Goal: Information Seeking & Learning: Learn about a topic

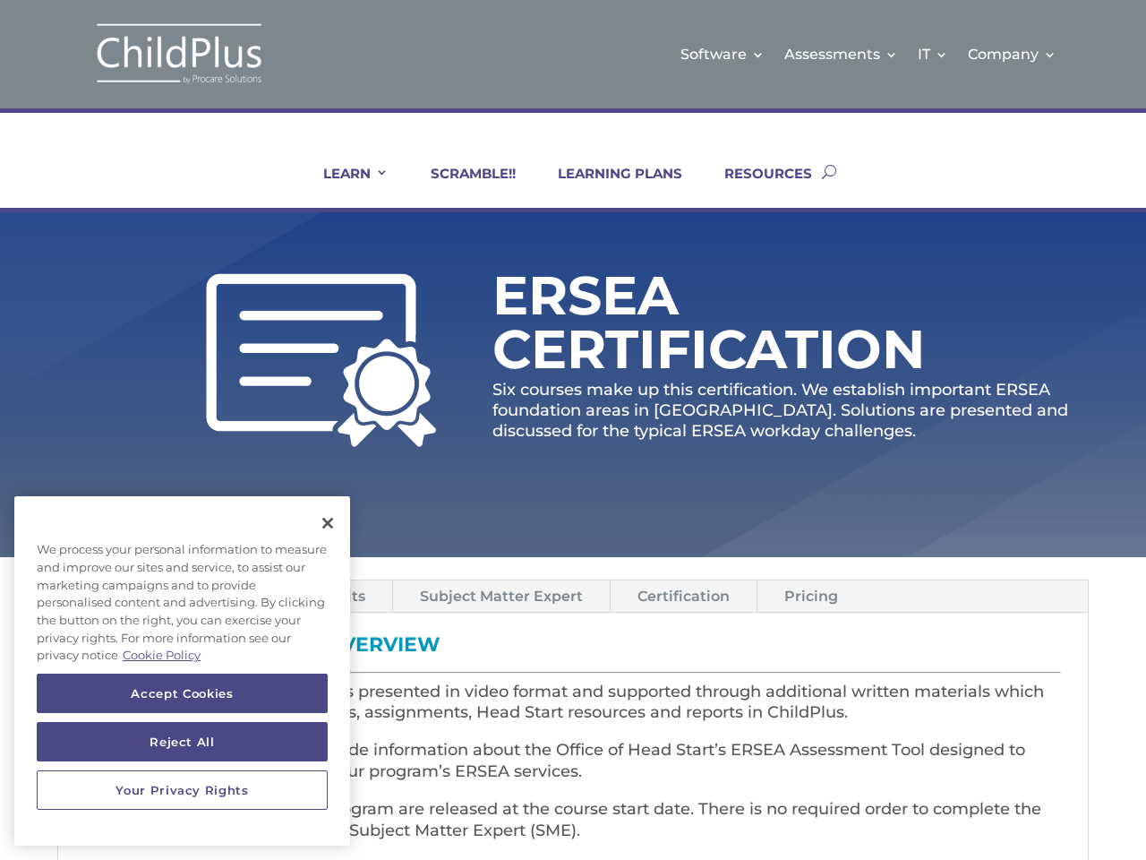
click at [573, 430] on p "Six courses make up this certification. We establish important ERSEA foundation…" at bounding box center [791, 411] width 596 height 63
click at [934, 54] on link "IT" at bounding box center [933, 54] width 30 height 73
click at [1013, 54] on link "Company" at bounding box center [1012, 54] width 89 height 73
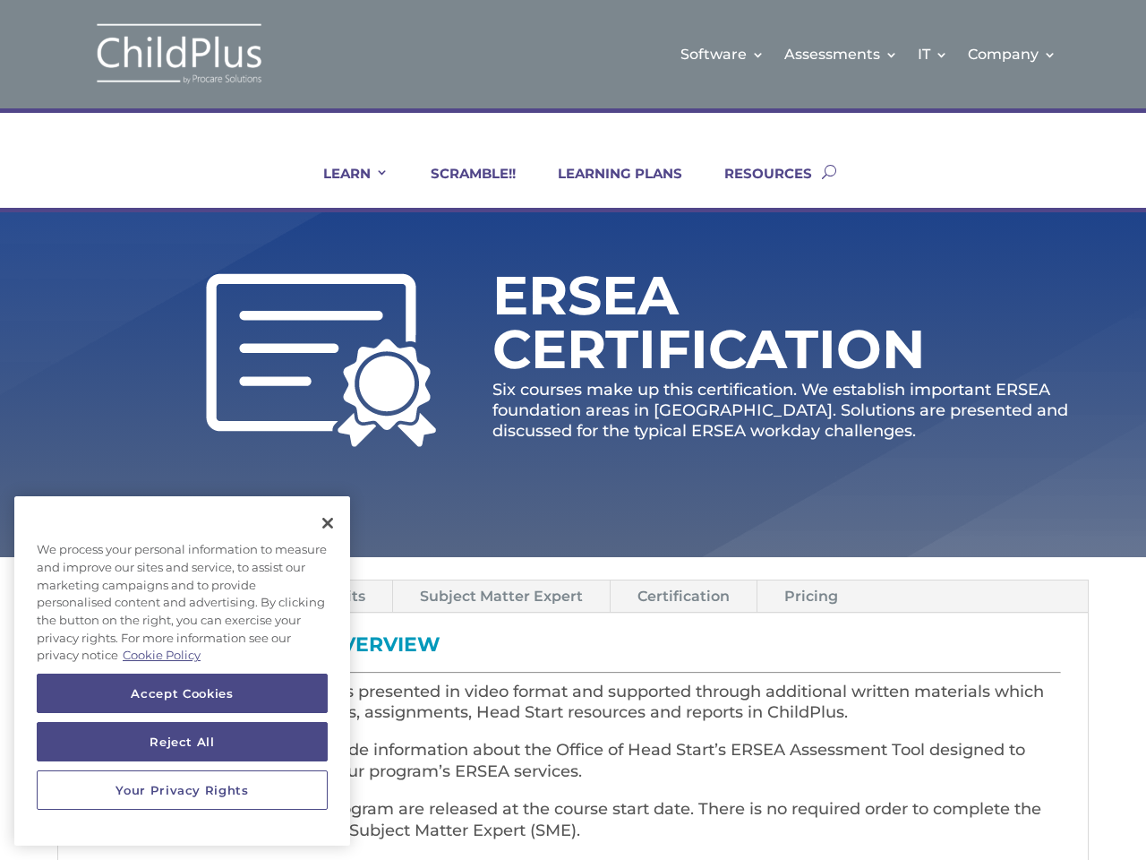
click at [344, 186] on link "LEARN" at bounding box center [345, 186] width 88 height 43
click at [500, 596] on link "Subject Matter Expert" at bounding box center [501, 595] width 217 height 31
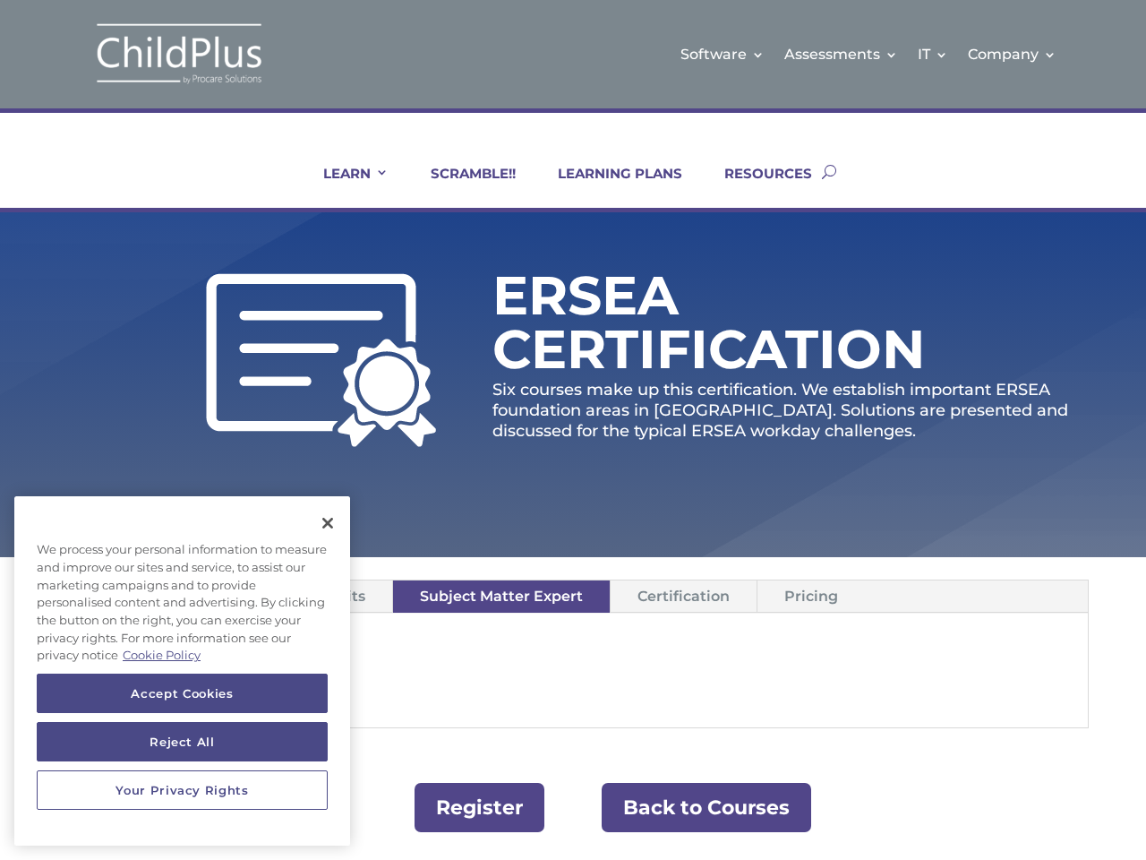
click at [681, 596] on link "Certification" at bounding box center [684, 595] width 146 height 31
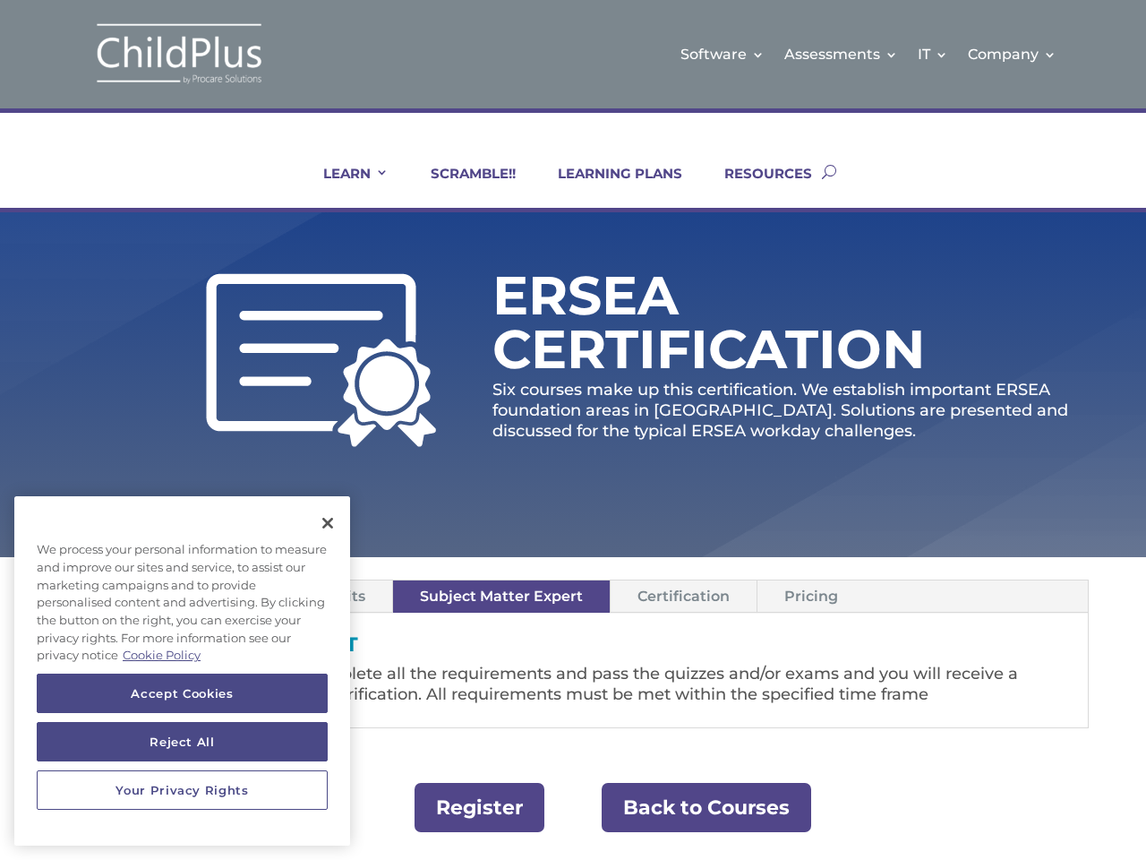
click at [807, 596] on link "Pricing" at bounding box center [811, 595] width 107 height 31
click at [182, 693] on button "Accept Cookies" at bounding box center [182, 693] width 291 height 39
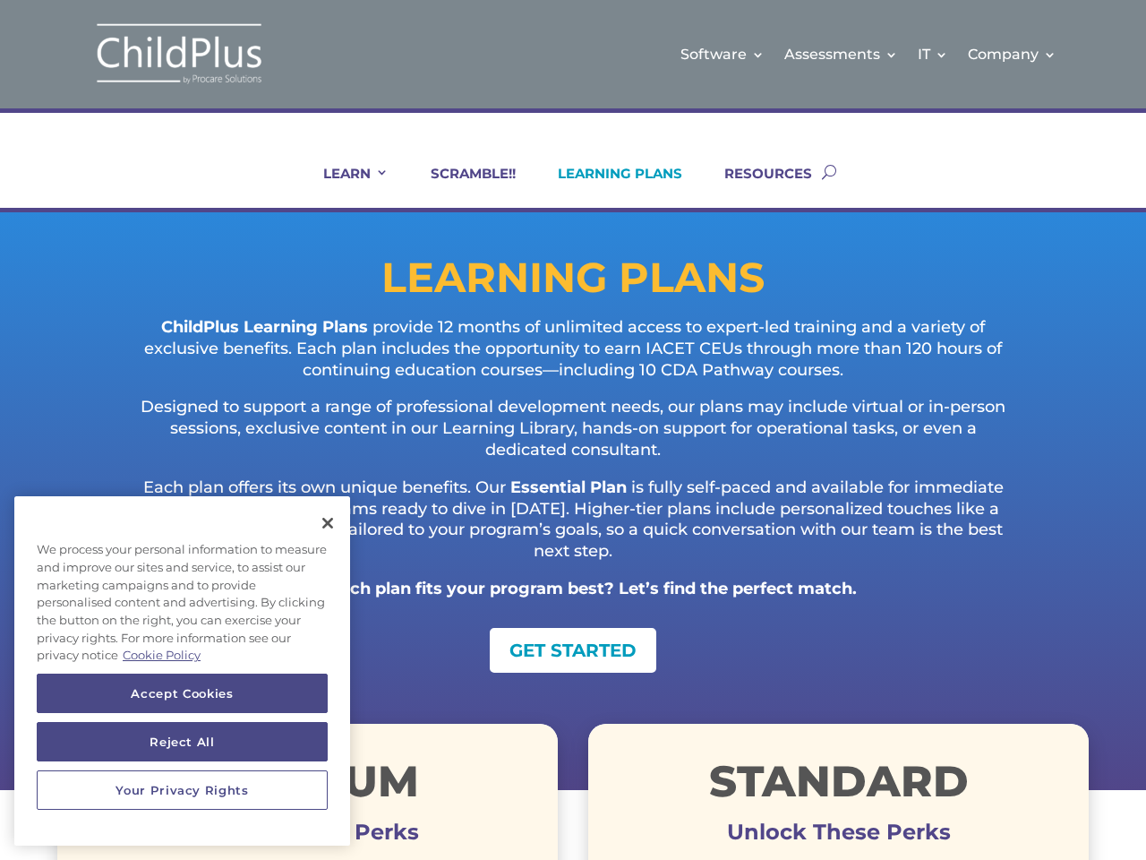
click at [573, 430] on p "Designed to support a range of professional development needs, our plans may in…" at bounding box center [573, 437] width 888 height 80
click at [934, 54] on link "IT" at bounding box center [933, 54] width 30 height 73
click at [1013, 54] on link "Company" at bounding box center [1012, 54] width 89 height 73
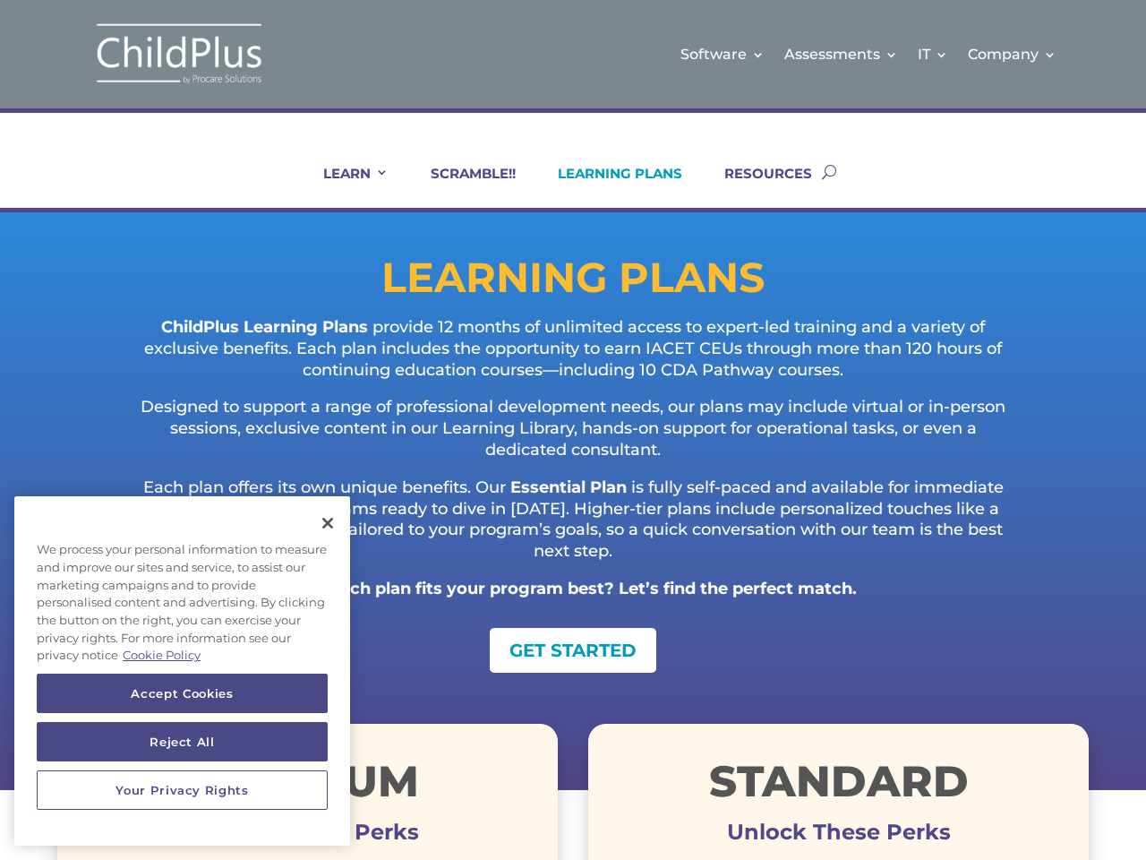
click at [344, 186] on link "LEARN" at bounding box center [345, 186] width 88 height 43
click at [182, 693] on button "Accept Cookies" at bounding box center [182, 693] width 291 height 39
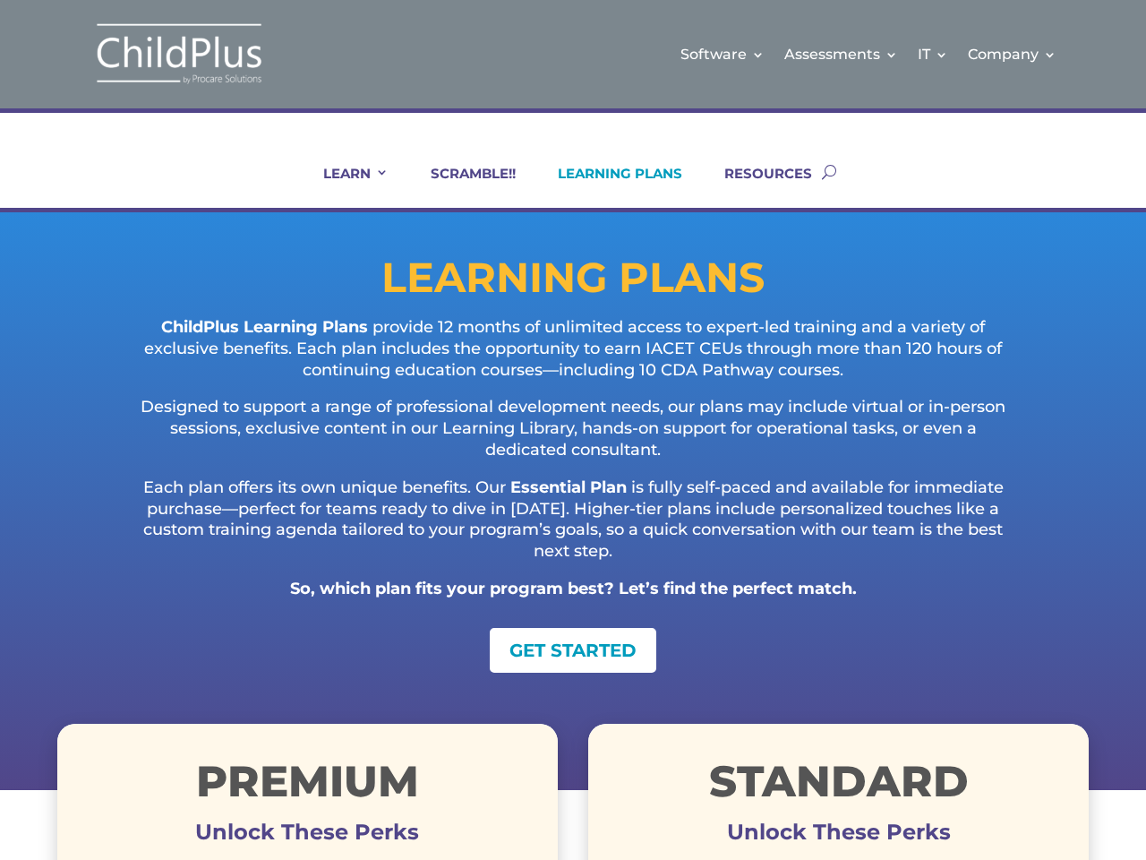
click at [182, 742] on div "Premium Unlock These Perks" at bounding box center [307, 801] width 501 height 154
click at [182, 790] on h1 "Premium" at bounding box center [307, 785] width 501 height 52
click at [328, 523] on p "Each plan offers its own unique benefits. Our Essential Plan is fully self-pace…" at bounding box center [573, 527] width 888 height 101
